Goal: Information Seeking & Learning: Learn about a topic

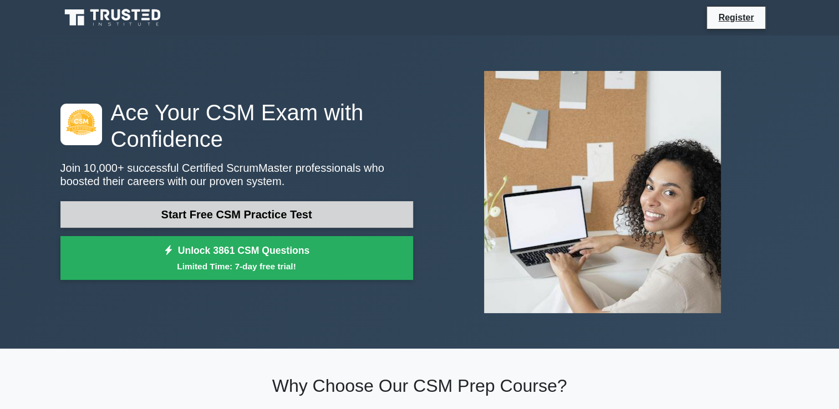
click at [249, 211] on link "Start Free CSM Practice Test" at bounding box center [236, 214] width 353 height 27
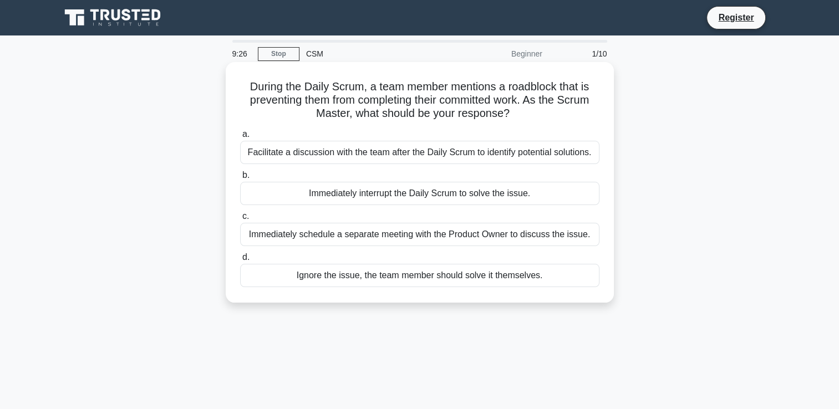
click at [356, 201] on div "Immediately interrupt the Daily Scrum to solve the issue." at bounding box center [419, 193] width 359 height 23
click at [240, 179] on input "b. Immediately interrupt the Daily Scrum to solve the issue." at bounding box center [240, 175] width 0 height 7
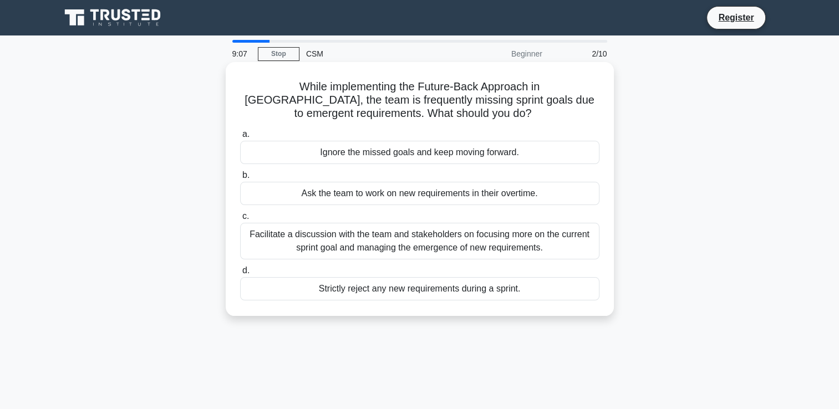
click at [468, 246] on div "Facilitate a discussion with the team and stakeholders on focusing more on the …" at bounding box center [419, 241] width 359 height 37
click at [240, 220] on input "c. Facilitate a discussion with the team and stakeholders on focusing more on t…" at bounding box center [240, 216] width 0 height 7
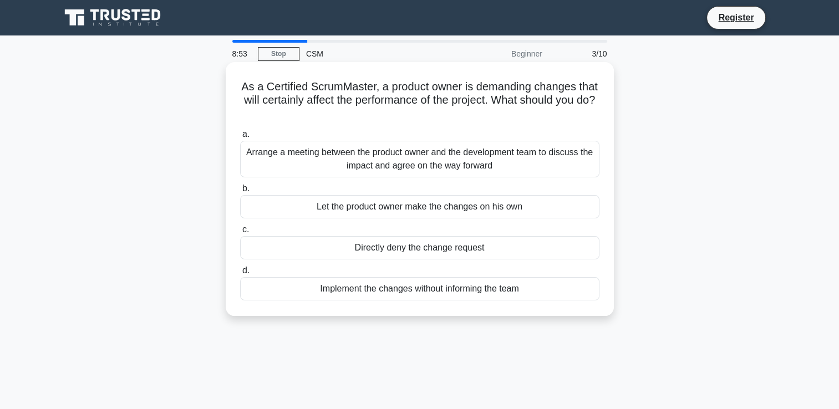
click at [418, 160] on div "Arrange a meeting between the product owner and the development team to discuss…" at bounding box center [419, 159] width 359 height 37
click at [240, 138] on input "a. Arrange a meeting between the product owner and the development team to disc…" at bounding box center [240, 134] width 0 height 7
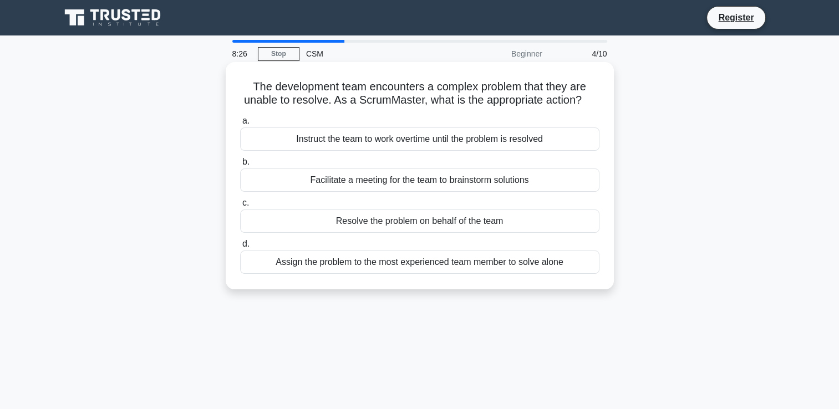
click at [405, 185] on div "Facilitate a meeting for the team to brainstorm solutions" at bounding box center [419, 180] width 359 height 23
click at [240, 166] on input "b. Facilitate a meeting for the team to brainstorm solutions" at bounding box center [240, 162] width 0 height 7
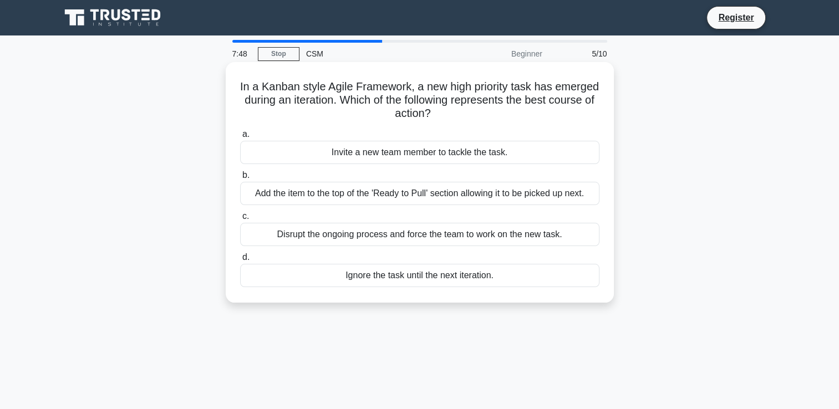
click at [428, 190] on div "Add the item to the top of the 'Ready to Pull' section allowing it to be picked…" at bounding box center [419, 193] width 359 height 23
click at [240, 179] on input "b. Add the item to the top of the 'Ready to Pull' section allowing it to be pic…" at bounding box center [240, 175] width 0 height 7
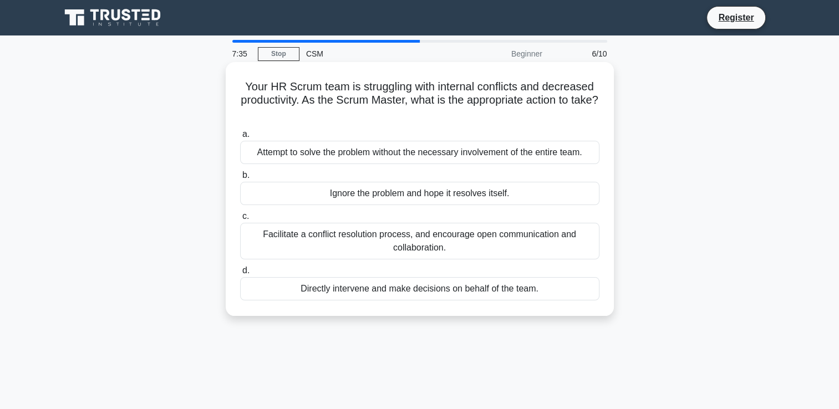
click at [554, 239] on div "Facilitate a conflict resolution process, and encourage open communication and …" at bounding box center [419, 241] width 359 height 37
click at [240, 220] on input "c. Facilitate a conflict resolution process, and encourage open communication a…" at bounding box center [240, 216] width 0 height 7
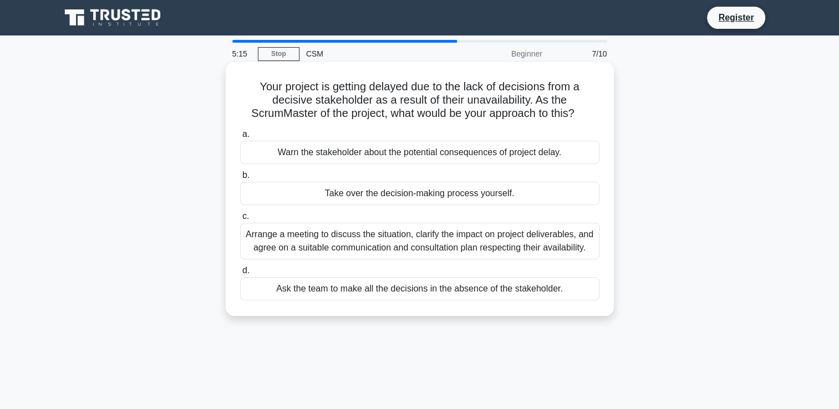
click at [348, 244] on div "Arrange a meeting to discuss the situation, clarify the impact on project deliv…" at bounding box center [419, 241] width 359 height 37
click at [240, 220] on input "c. Arrange a meeting to discuss the situation, clarify the impact on project de…" at bounding box center [240, 216] width 0 height 7
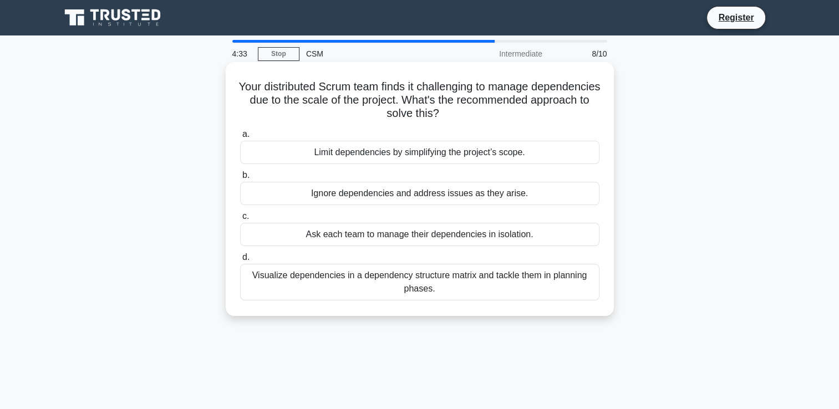
click at [494, 281] on div "Visualize dependencies in a dependency structure matrix and tackle them in plan…" at bounding box center [419, 282] width 359 height 37
click at [240, 261] on input "d. Visualize dependencies in a dependency structure matrix and tackle them in p…" at bounding box center [240, 257] width 0 height 7
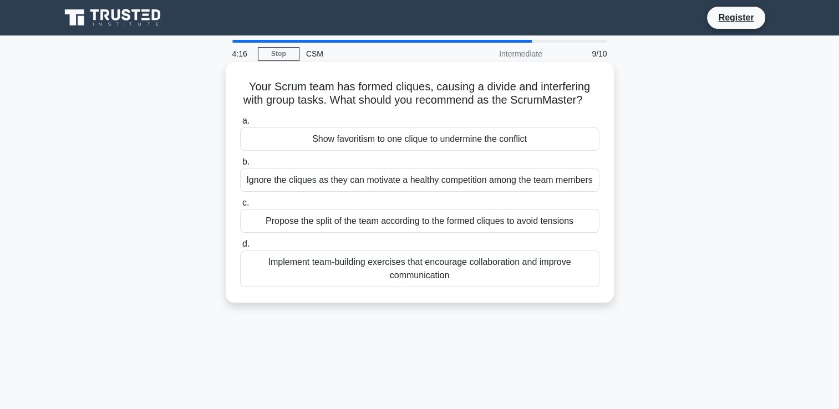
click at [492, 280] on div "Implement team-building exercises that encourage collaboration and improve comm…" at bounding box center [419, 269] width 359 height 37
click at [240, 248] on input "d. Implement team-building exercises that encourage collaboration and improve c…" at bounding box center [240, 244] width 0 height 7
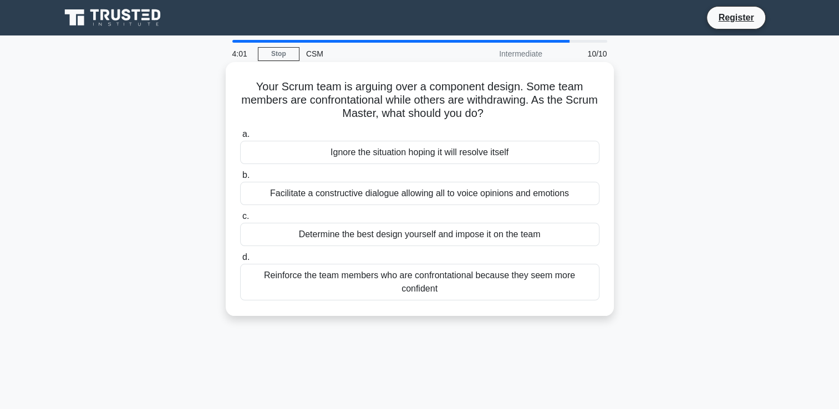
click at [459, 283] on div "Reinforce the team members who are confrontational because they seem more confi…" at bounding box center [419, 282] width 359 height 37
click at [240, 261] on input "d. Reinforce the team members who are confrontational because they seem more co…" at bounding box center [240, 257] width 0 height 7
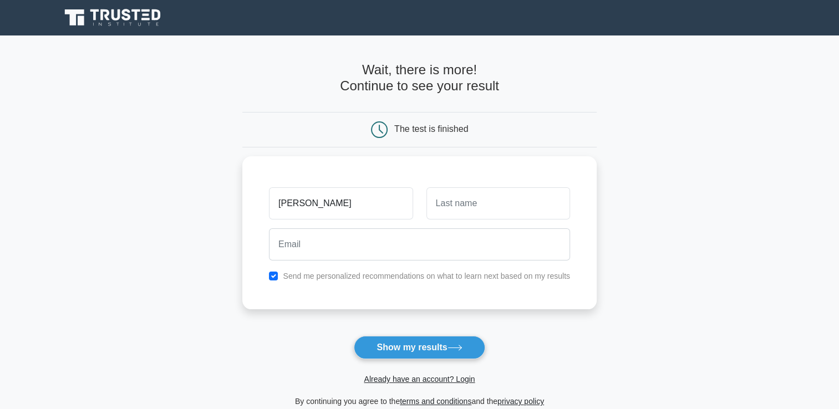
type input "[PERSON_NAME]"
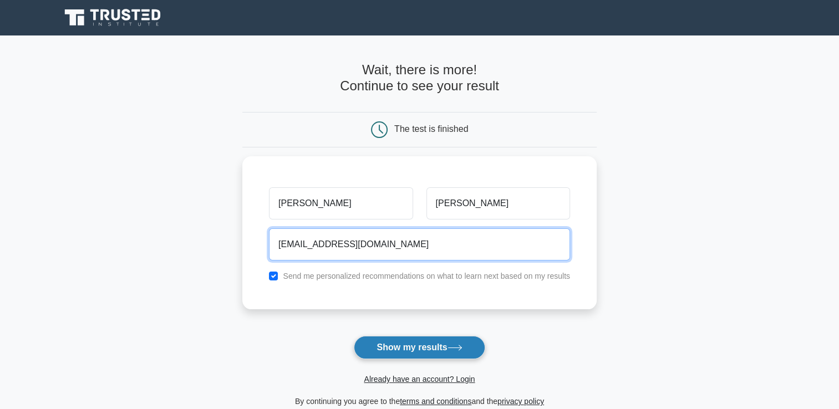
type input "[EMAIL_ADDRESS][DOMAIN_NAME]"
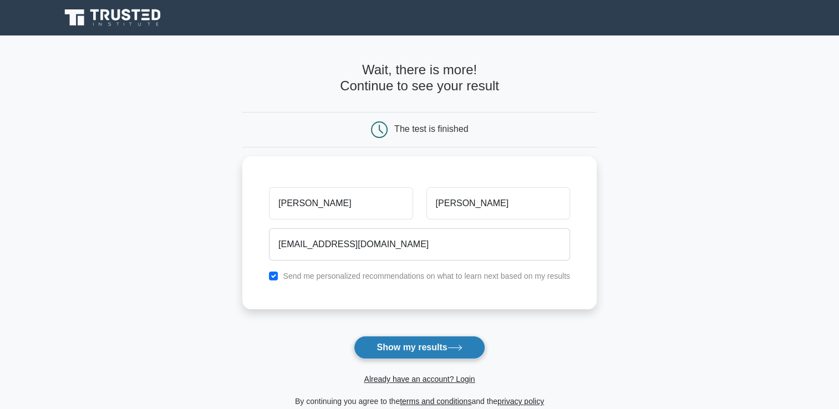
click at [417, 347] on button "Show my results" at bounding box center [419, 347] width 131 height 23
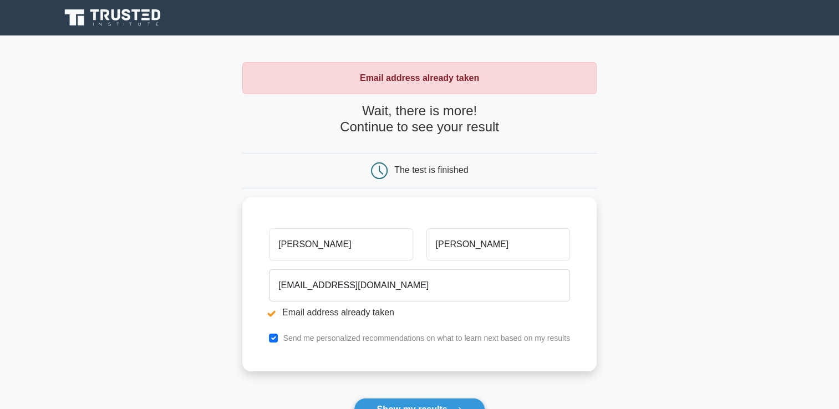
scroll to position [146, 0]
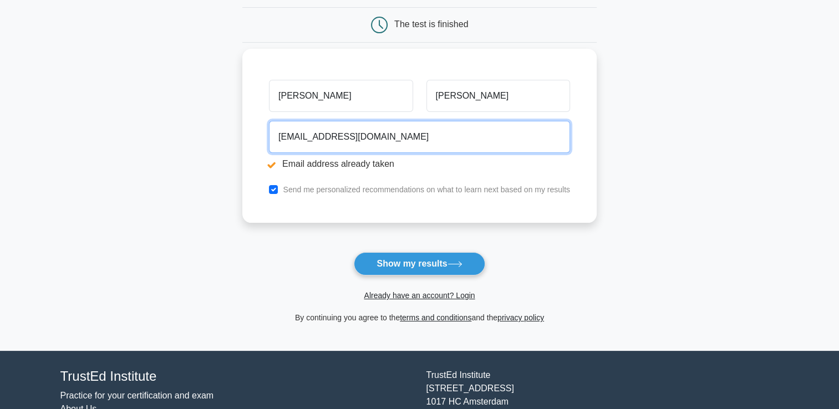
click at [401, 138] on input "[EMAIL_ADDRESS][DOMAIN_NAME]" at bounding box center [419, 137] width 301 height 32
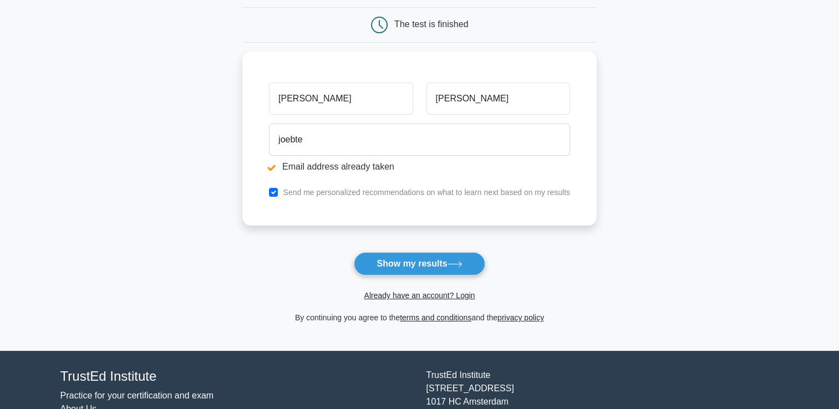
click at [262, 236] on form "Wait, there is more! Continue to see your result The test is finished Joe Franc…" at bounding box center [419, 140] width 354 height 367
click at [382, 249] on form "Wait, there is more! Continue to see your result The test is finished Joe Franc…" at bounding box center [419, 140] width 354 height 367
click at [384, 258] on button "Show my results" at bounding box center [419, 263] width 131 height 23
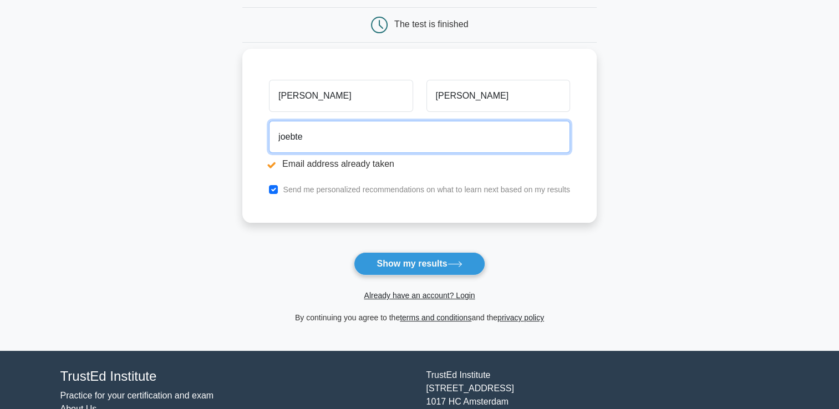
type input "joebtech1984@gmail.com"
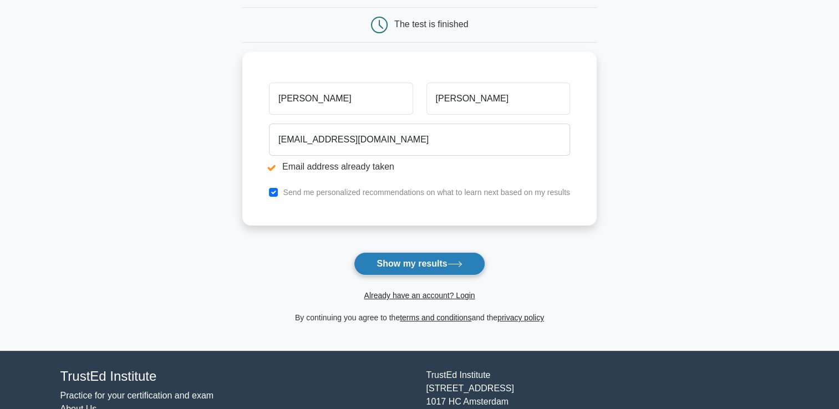
click at [402, 264] on button "Show my results" at bounding box center [419, 263] width 131 height 23
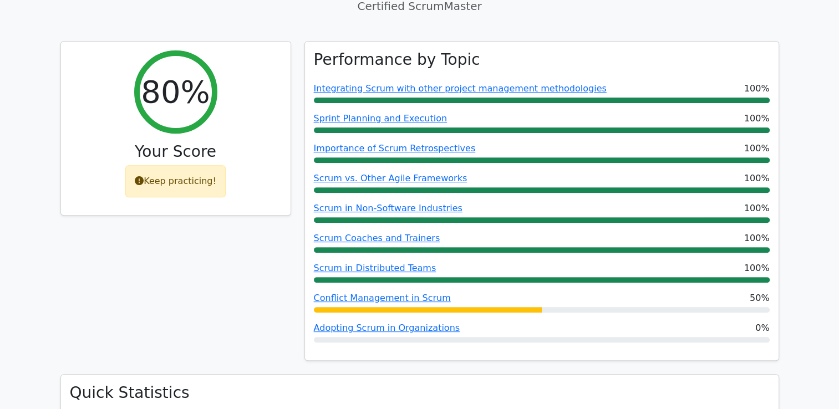
scroll to position [386, 0]
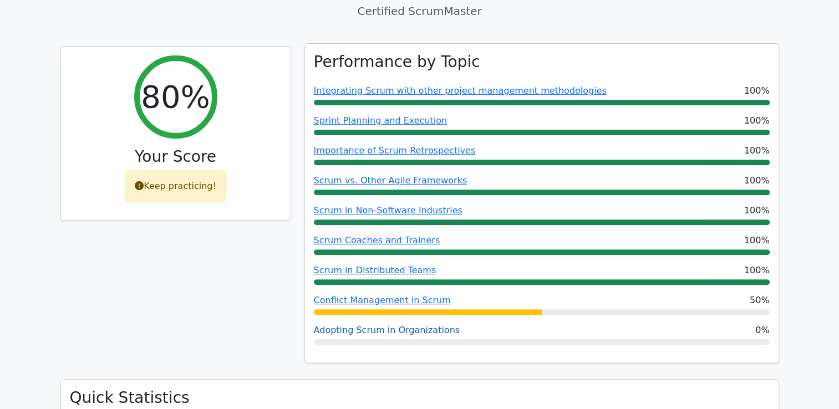
click at [382, 325] on link "Adopting Scrum in Organizations" at bounding box center [387, 330] width 146 height 11
click at [427, 85] on link "Integrating Scrum with other project management methodologies" at bounding box center [460, 90] width 293 height 11
click at [416, 295] on link "Conflict Management in Scrum" at bounding box center [382, 300] width 137 height 11
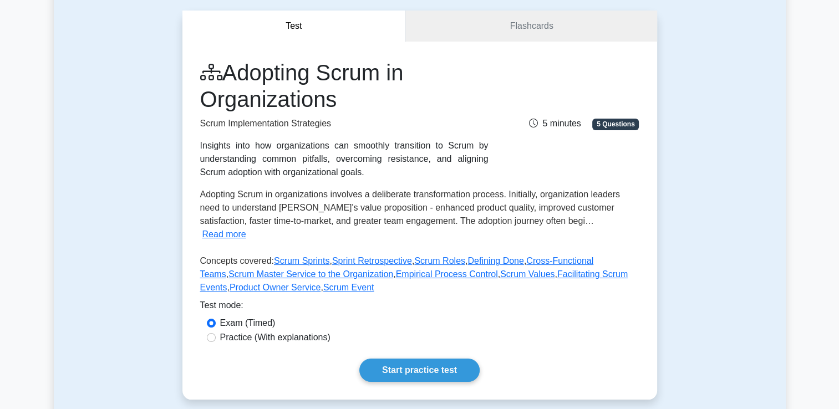
scroll to position [104, 0]
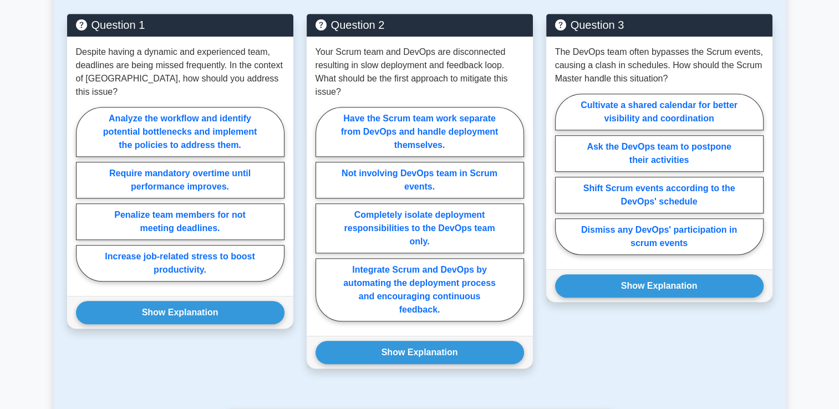
scroll to position [702, 0]
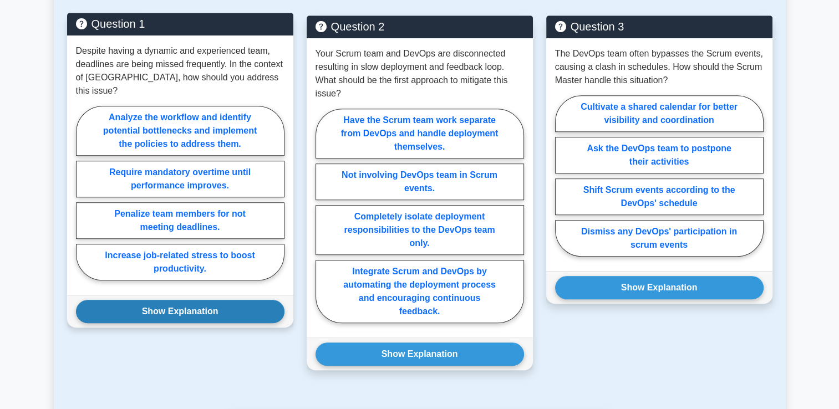
click at [228, 300] on button "Show Explanation" at bounding box center [180, 311] width 208 height 23
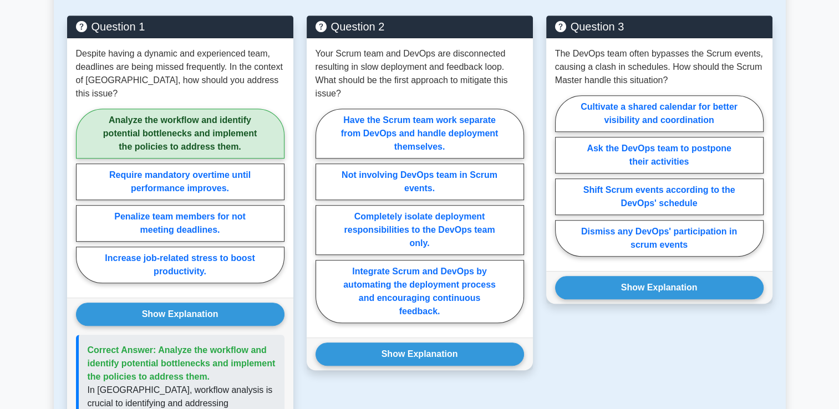
scroll to position [836, 0]
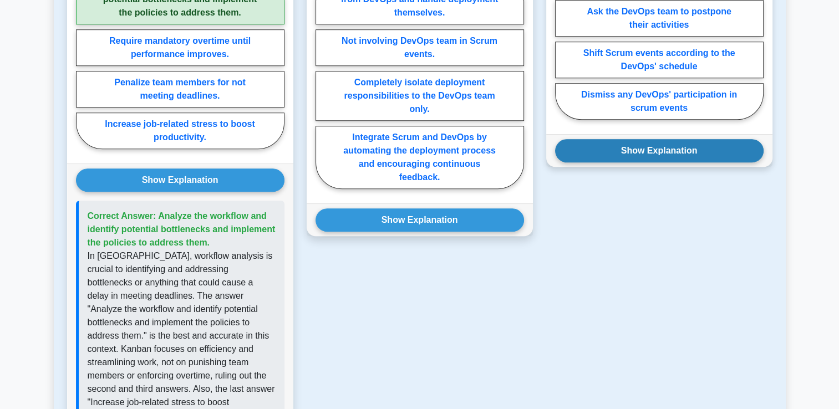
click at [637, 148] on button "Show Explanation" at bounding box center [659, 150] width 208 height 23
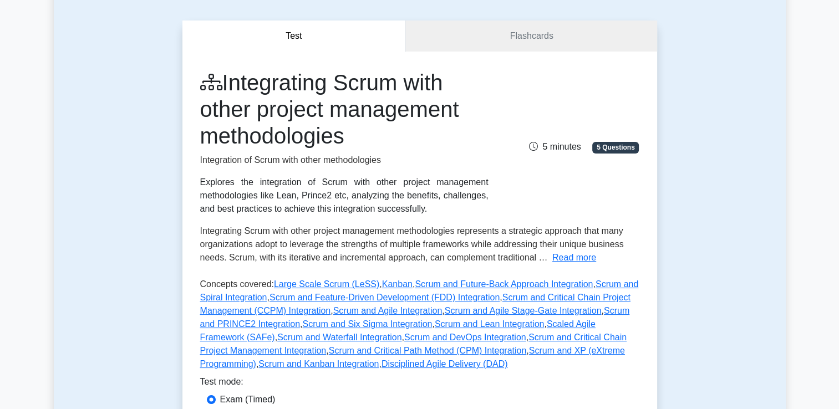
scroll to position [86, 0]
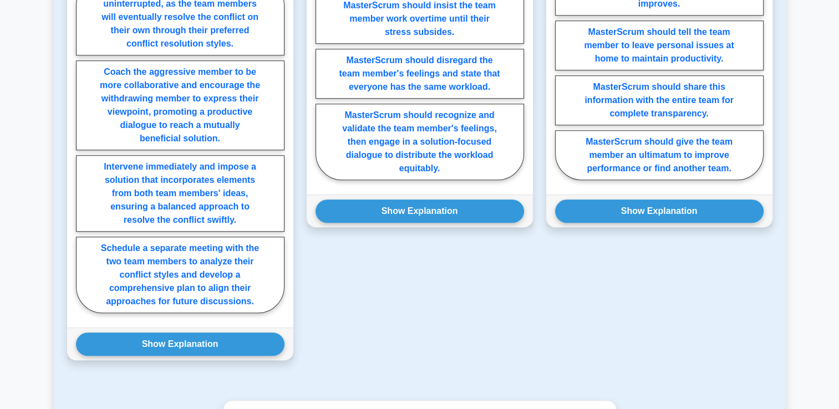
scroll to position [799, 0]
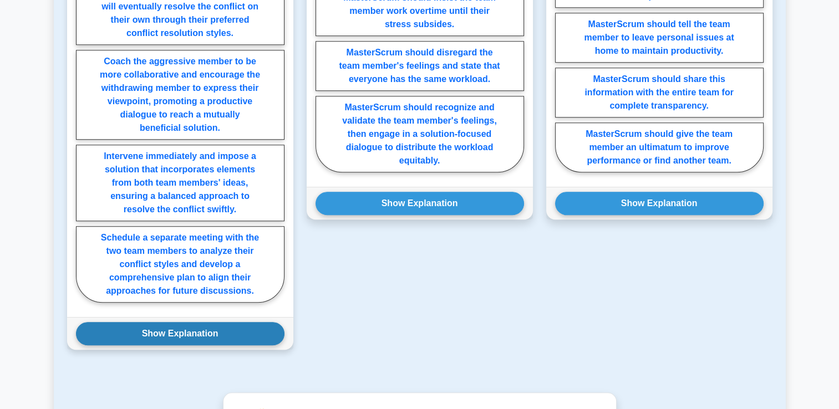
click at [207, 323] on button "Show Explanation" at bounding box center [180, 333] width 208 height 23
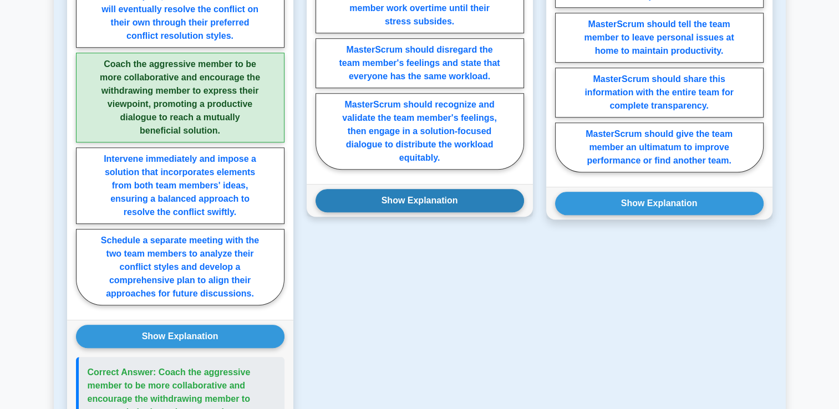
click at [422, 203] on button "Show Explanation" at bounding box center [419, 200] width 208 height 23
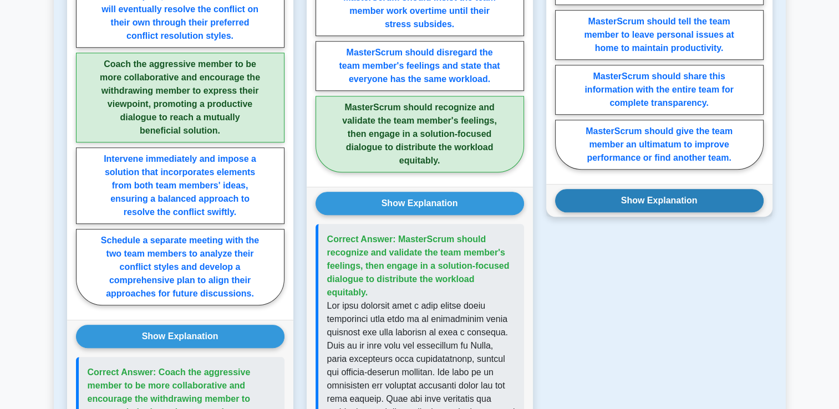
click at [620, 212] on div "Show Explanation Correct Answer: MasterScrum should empathize with the team mem…" at bounding box center [659, 200] width 226 height 33
click at [618, 200] on button "Show Explanation" at bounding box center [659, 200] width 208 height 23
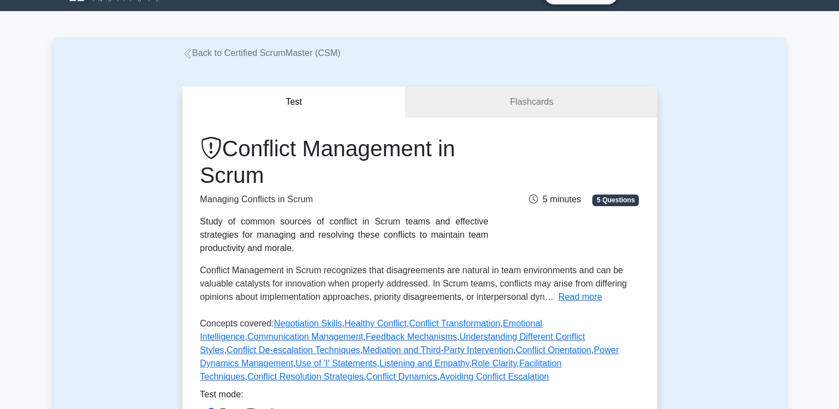
scroll to position [0, 0]
